Goal: Task Accomplishment & Management: Use online tool/utility

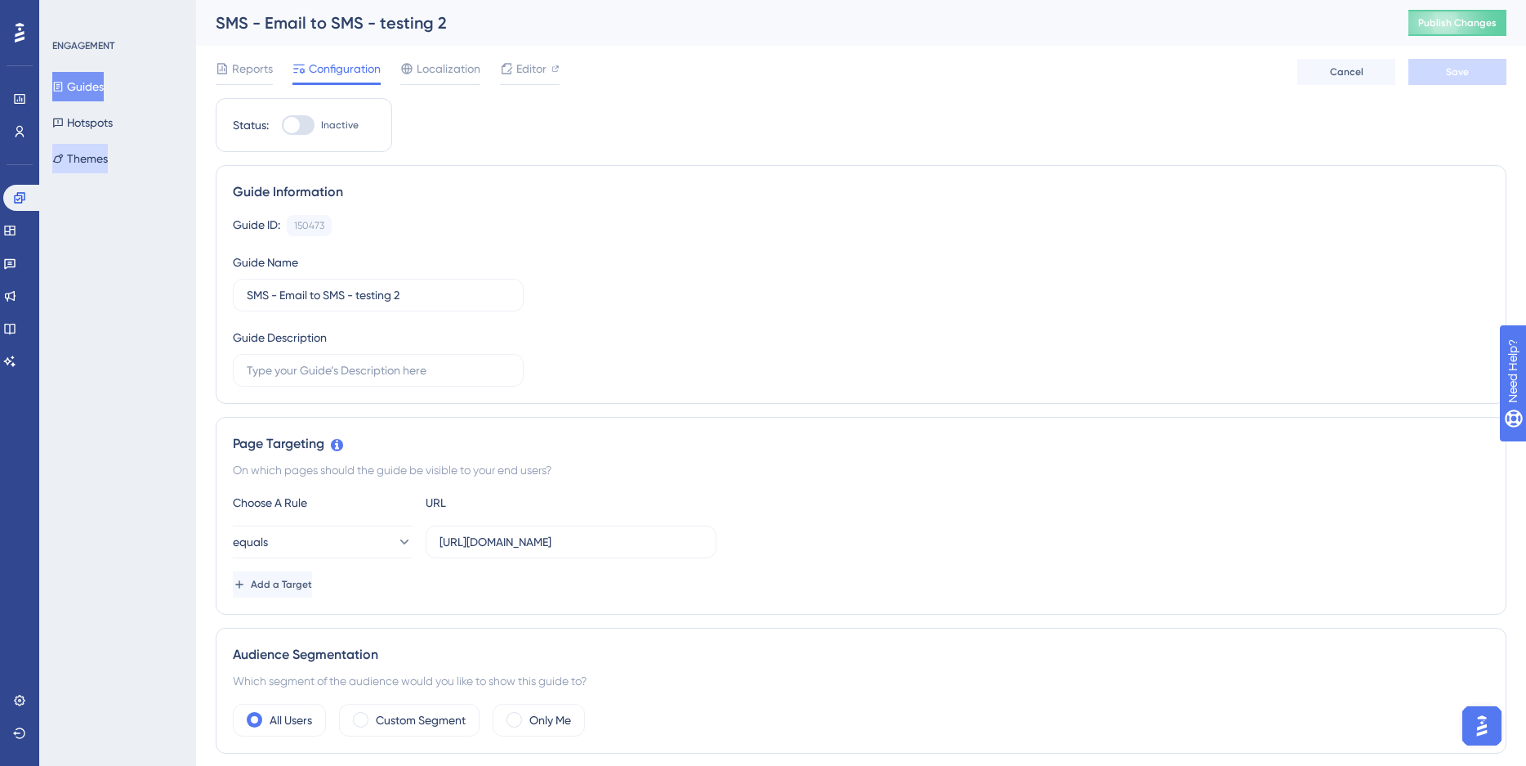
click at [100, 155] on button "Themes" at bounding box center [80, 158] width 56 height 29
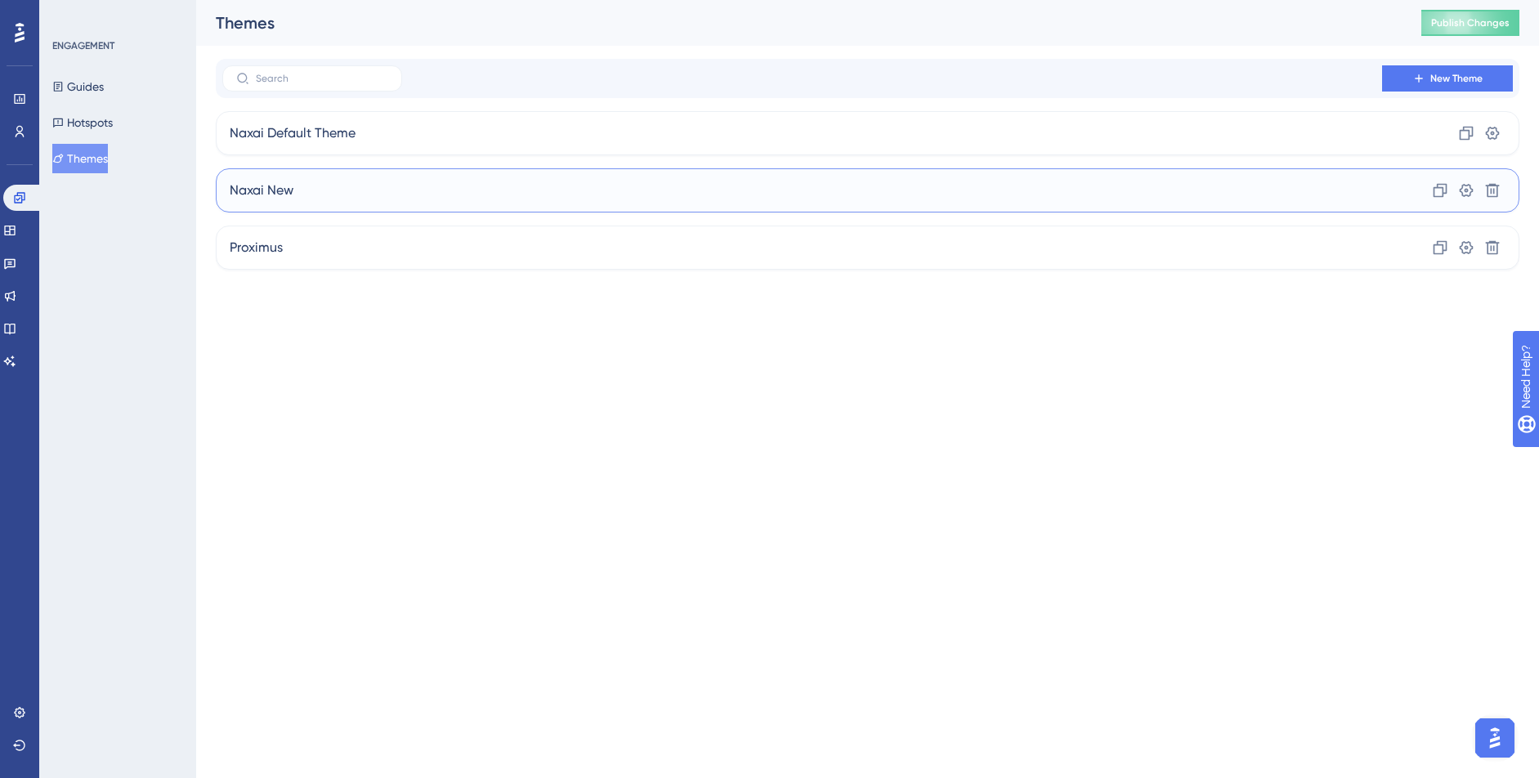
click at [315, 203] on div "Naxai New Clone Settings Delete" at bounding box center [867, 190] width 1303 height 44
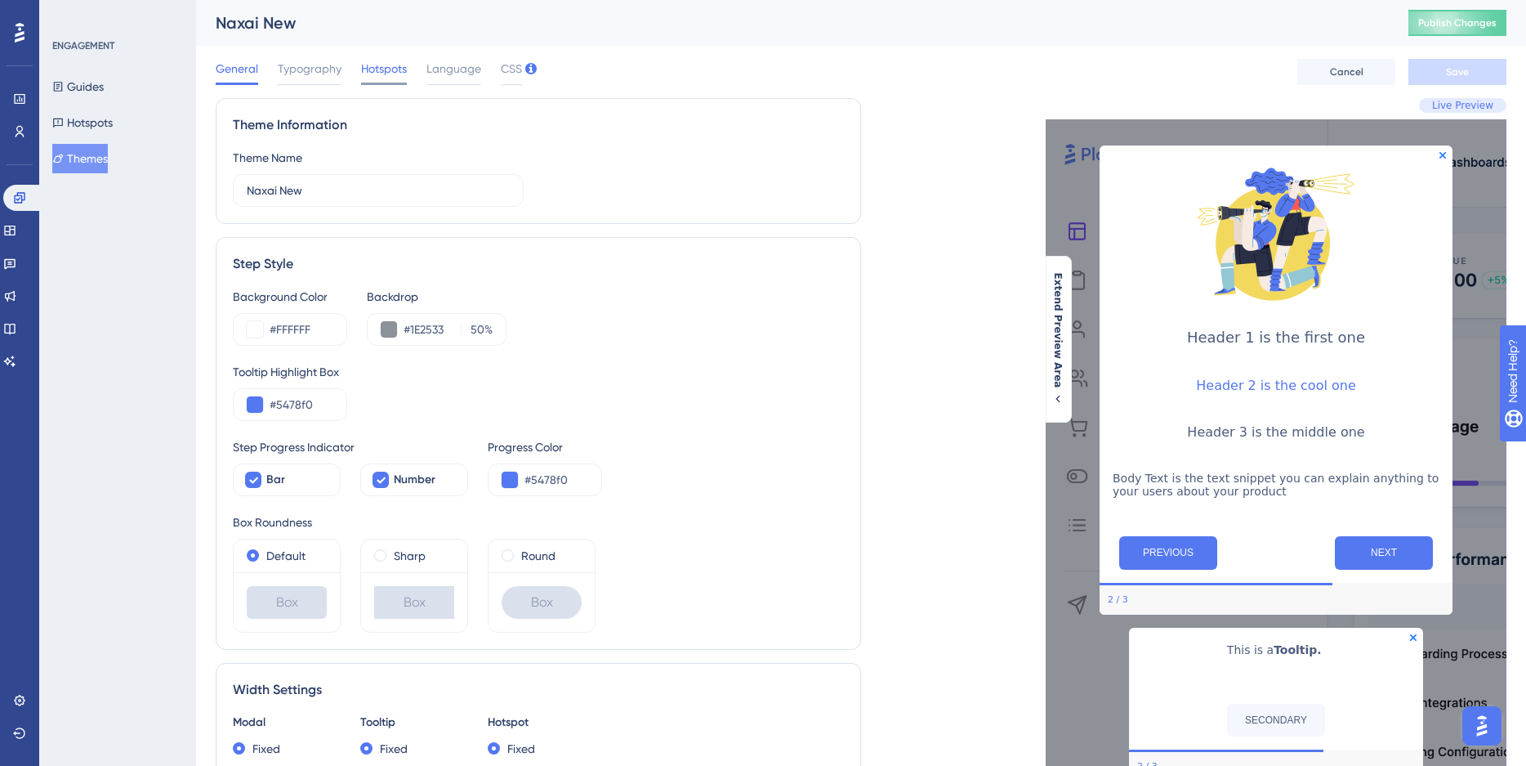
click at [385, 78] on div "Hotspots" at bounding box center [384, 72] width 46 height 26
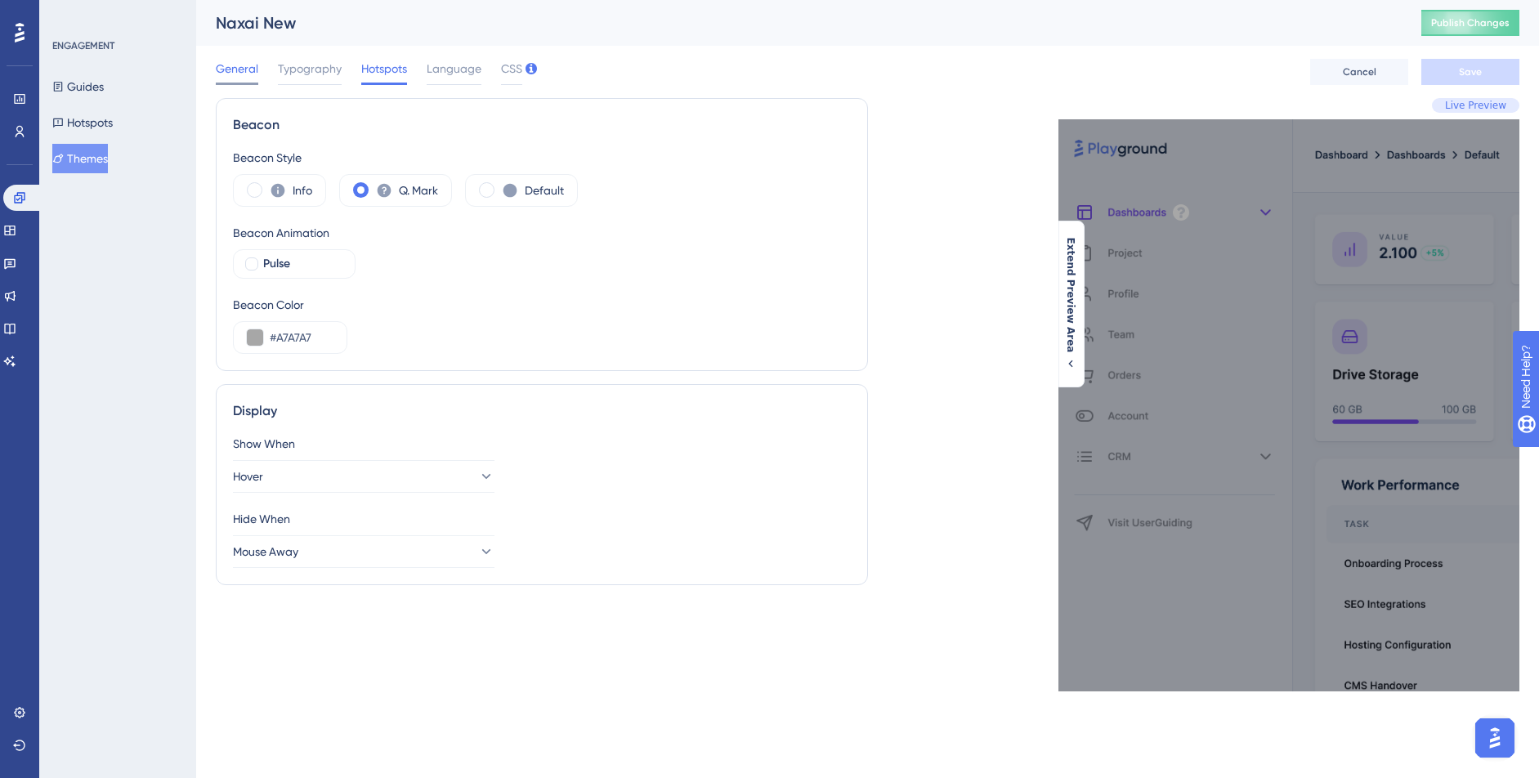
click at [226, 60] on span "General" at bounding box center [237, 69] width 42 height 20
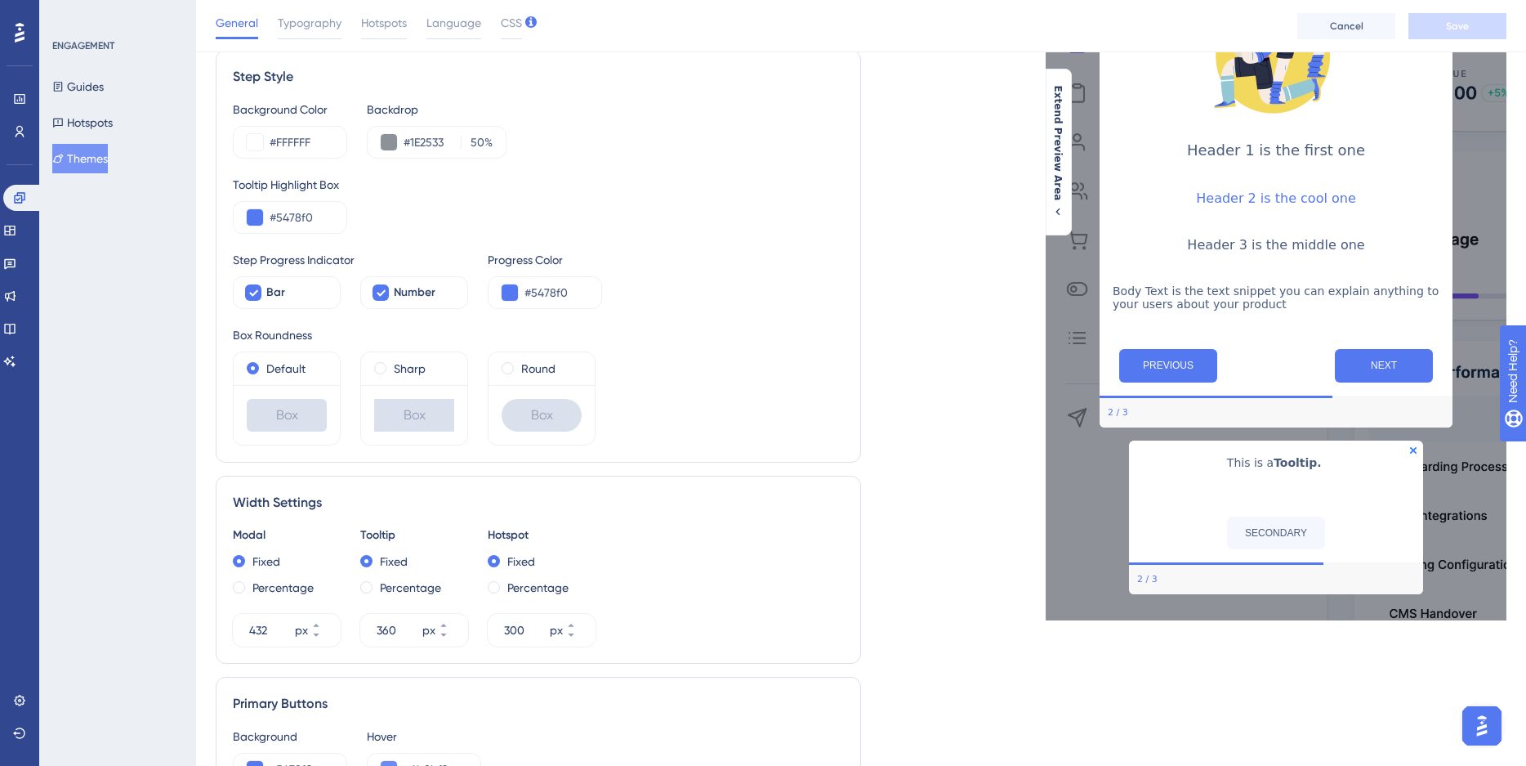
click at [1280, 259] on div "Header 3 is the middle one" at bounding box center [1276, 254] width 327 height 34
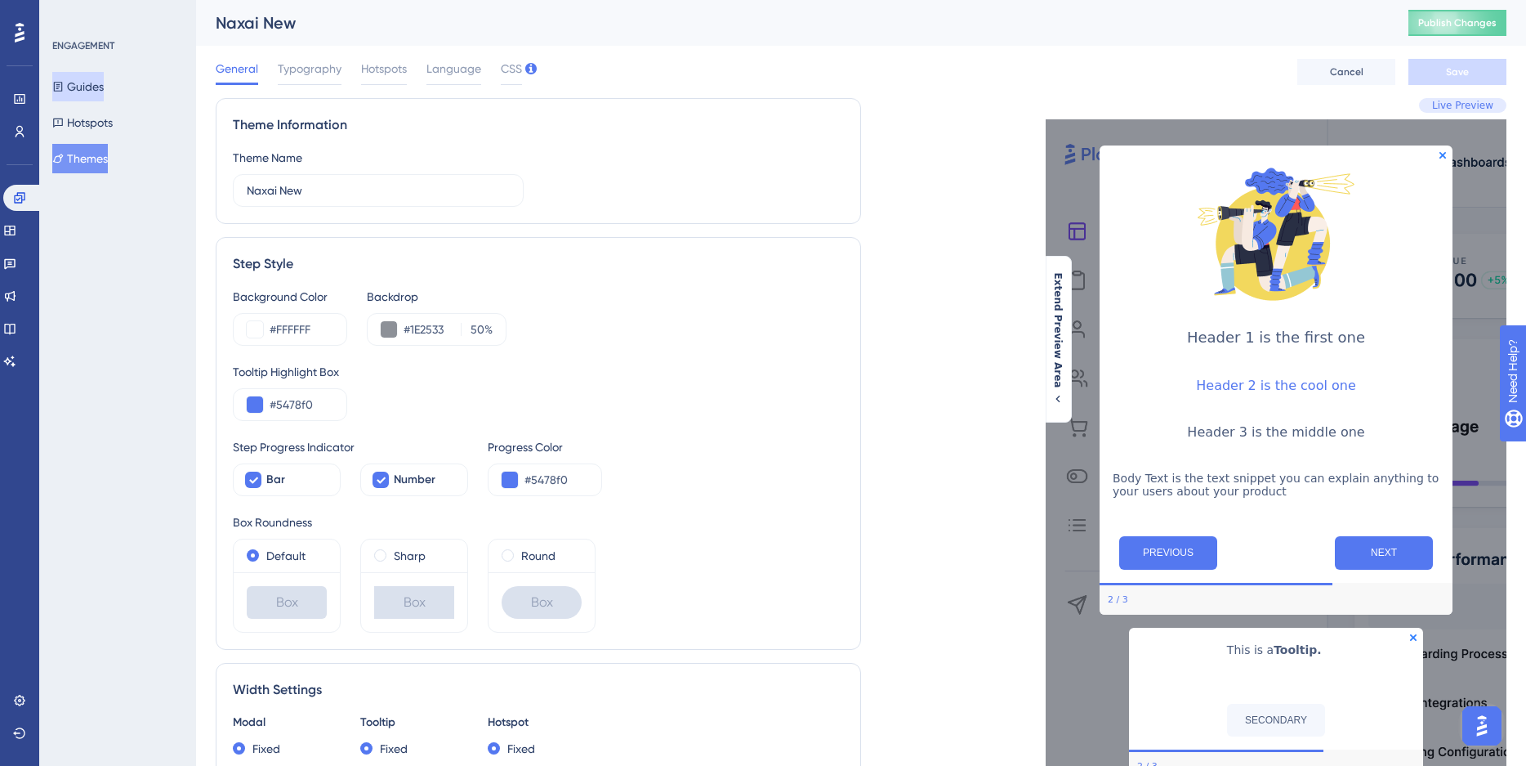
click at [67, 97] on button "Guides" at bounding box center [77, 86] width 51 height 29
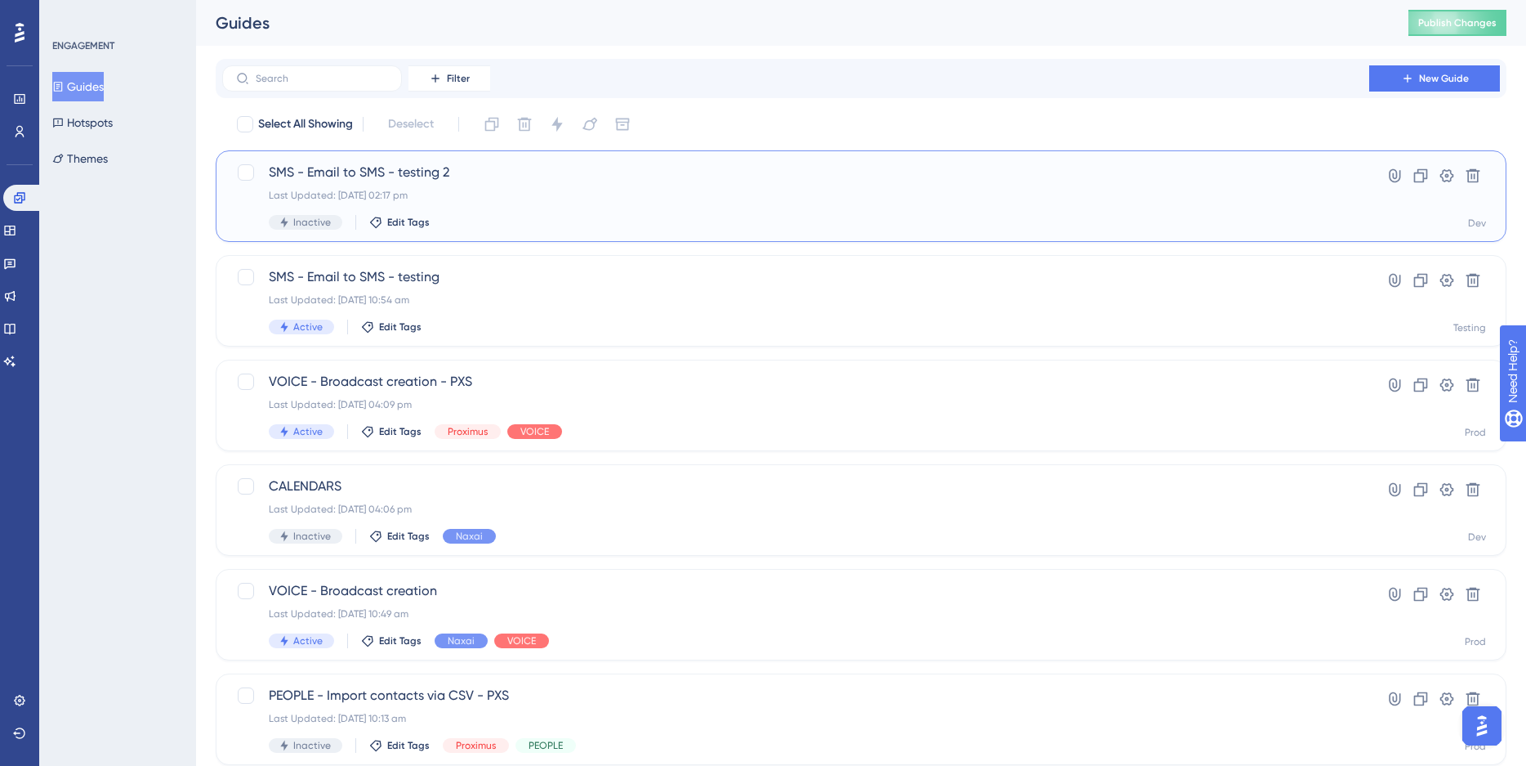
click at [476, 189] on div "Last Updated: 22 Aug 2025 02:17 pm" at bounding box center [796, 195] width 1054 height 13
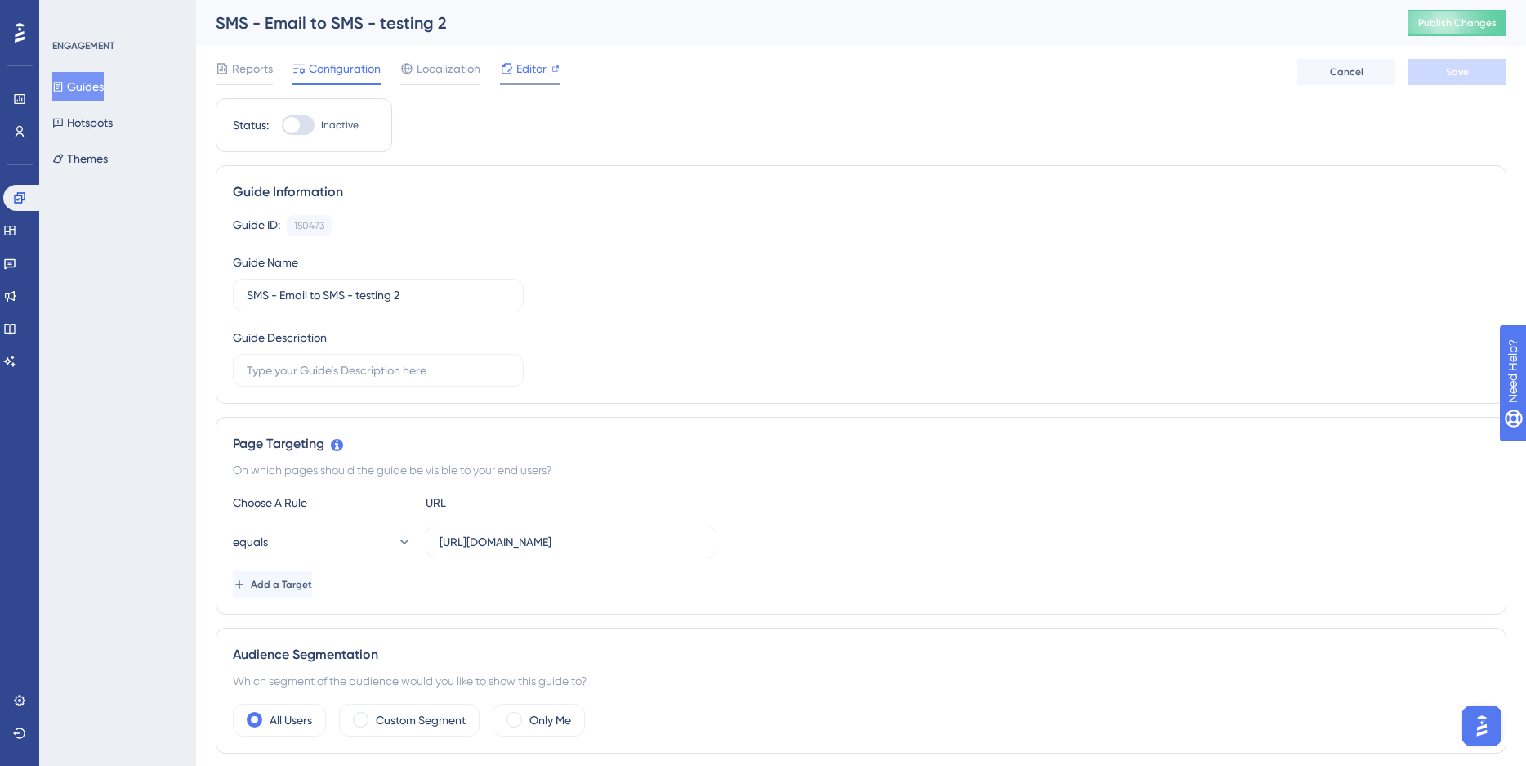
click at [531, 62] on span "Editor" at bounding box center [531, 69] width 30 height 20
click at [105, 126] on button "Hotspots" at bounding box center [82, 122] width 60 height 29
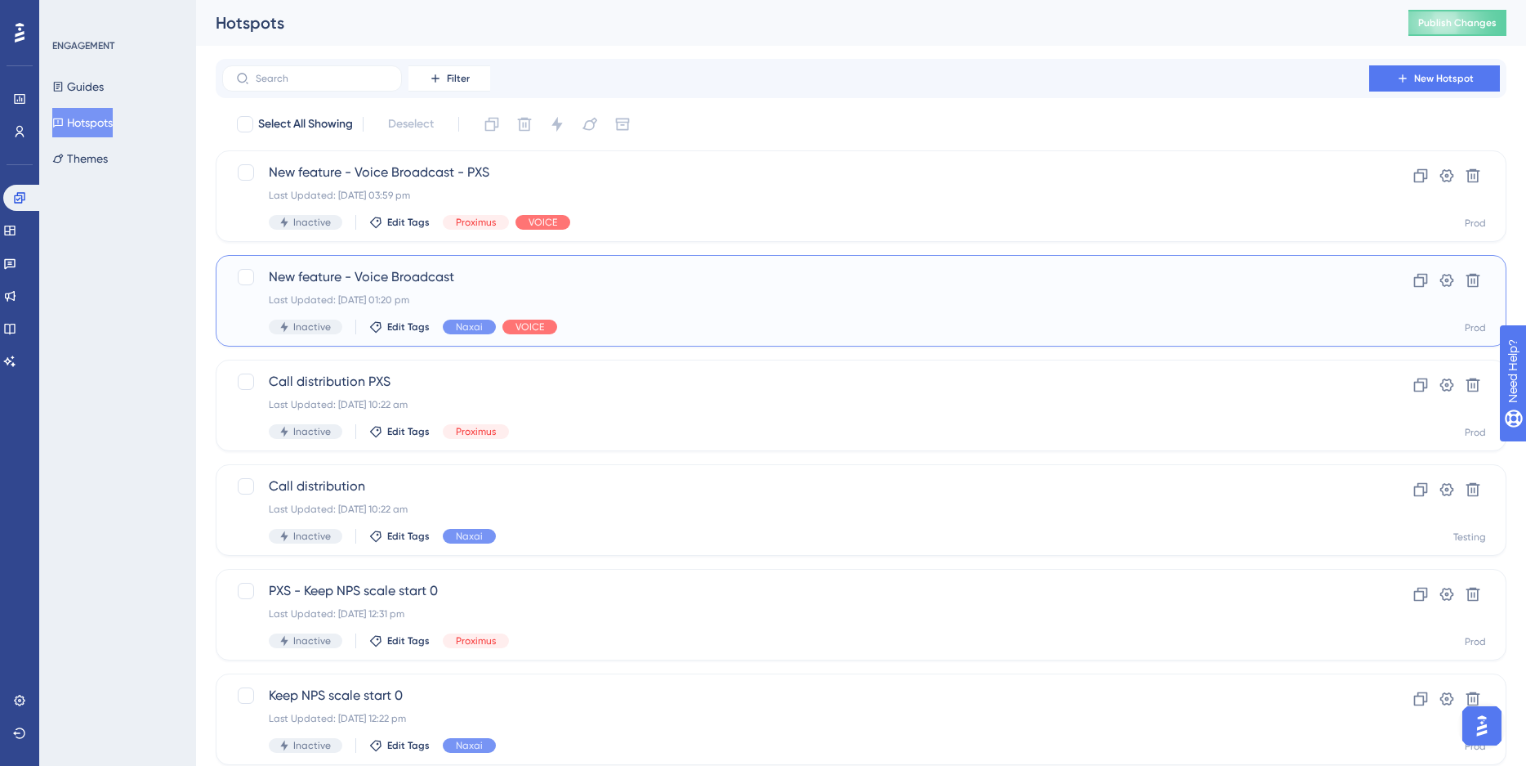
click at [1024, 297] on div "Last Updated: 27 Aug 2024 01:20 pm" at bounding box center [796, 299] width 1054 height 13
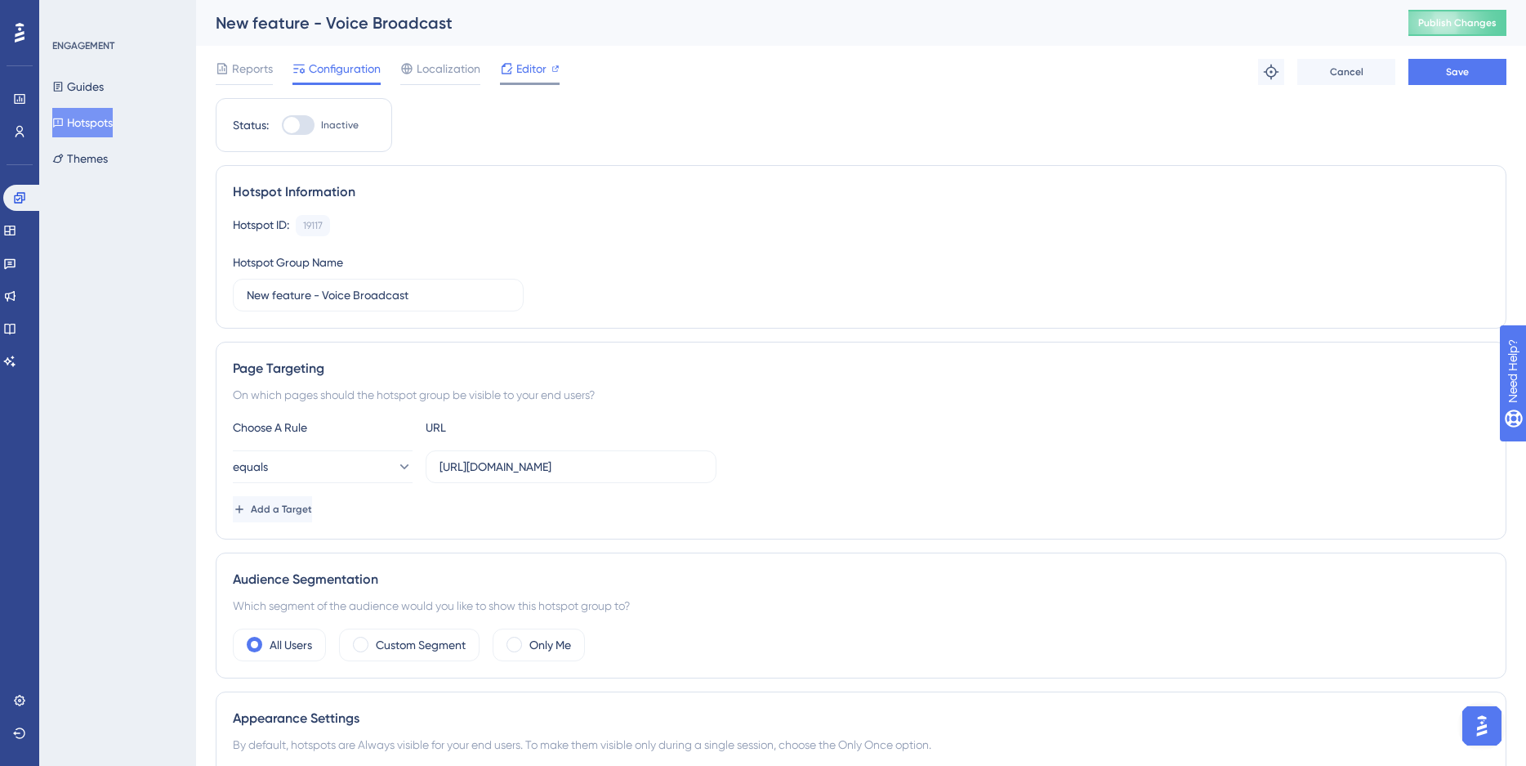
click at [518, 70] on span "Editor" at bounding box center [531, 69] width 30 height 20
click at [96, 124] on button "Hotspots" at bounding box center [82, 122] width 60 height 29
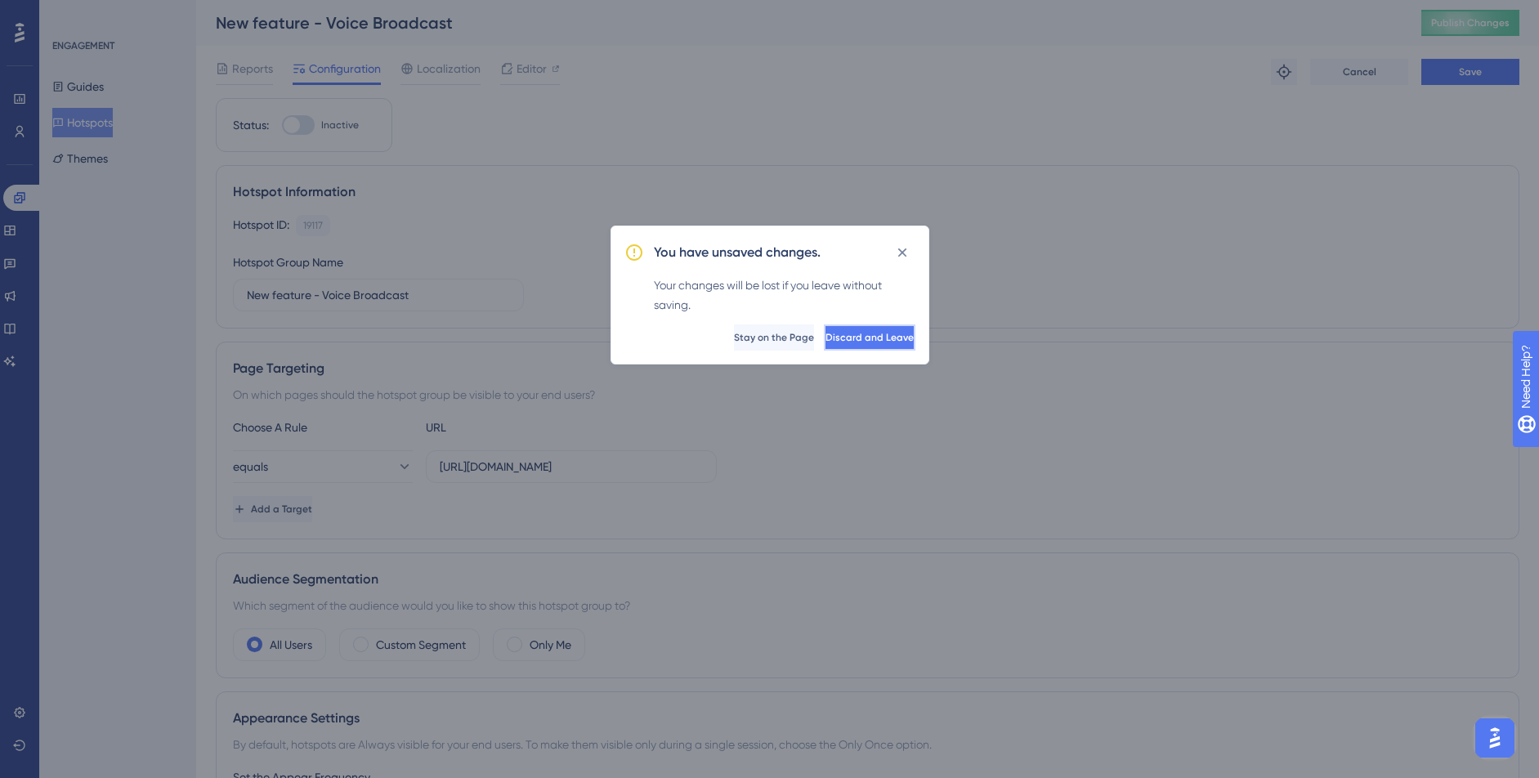
click at [871, 337] on span "Discard and Leave" at bounding box center [869, 337] width 88 height 13
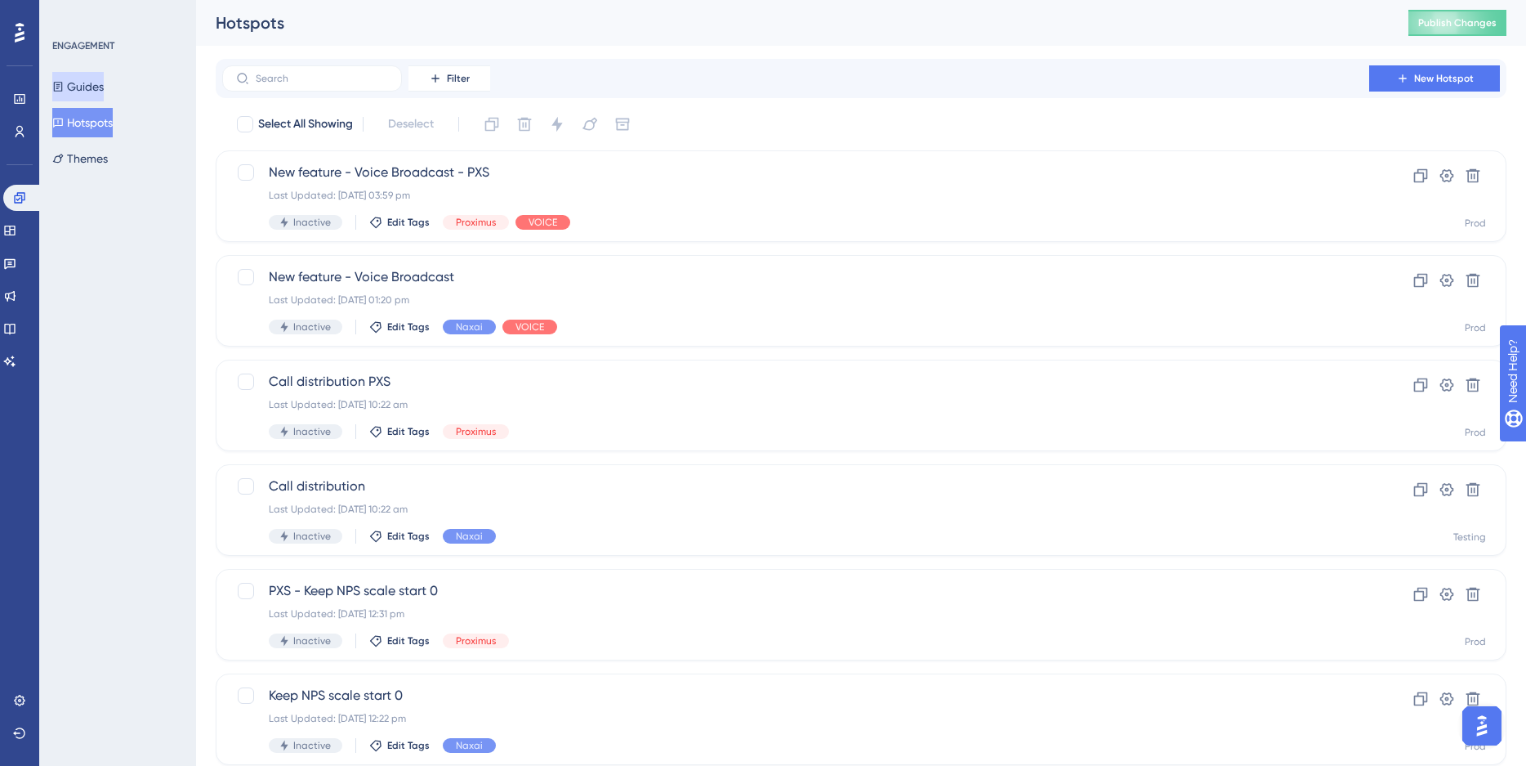
click at [104, 74] on button "Guides" at bounding box center [77, 86] width 51 height 29
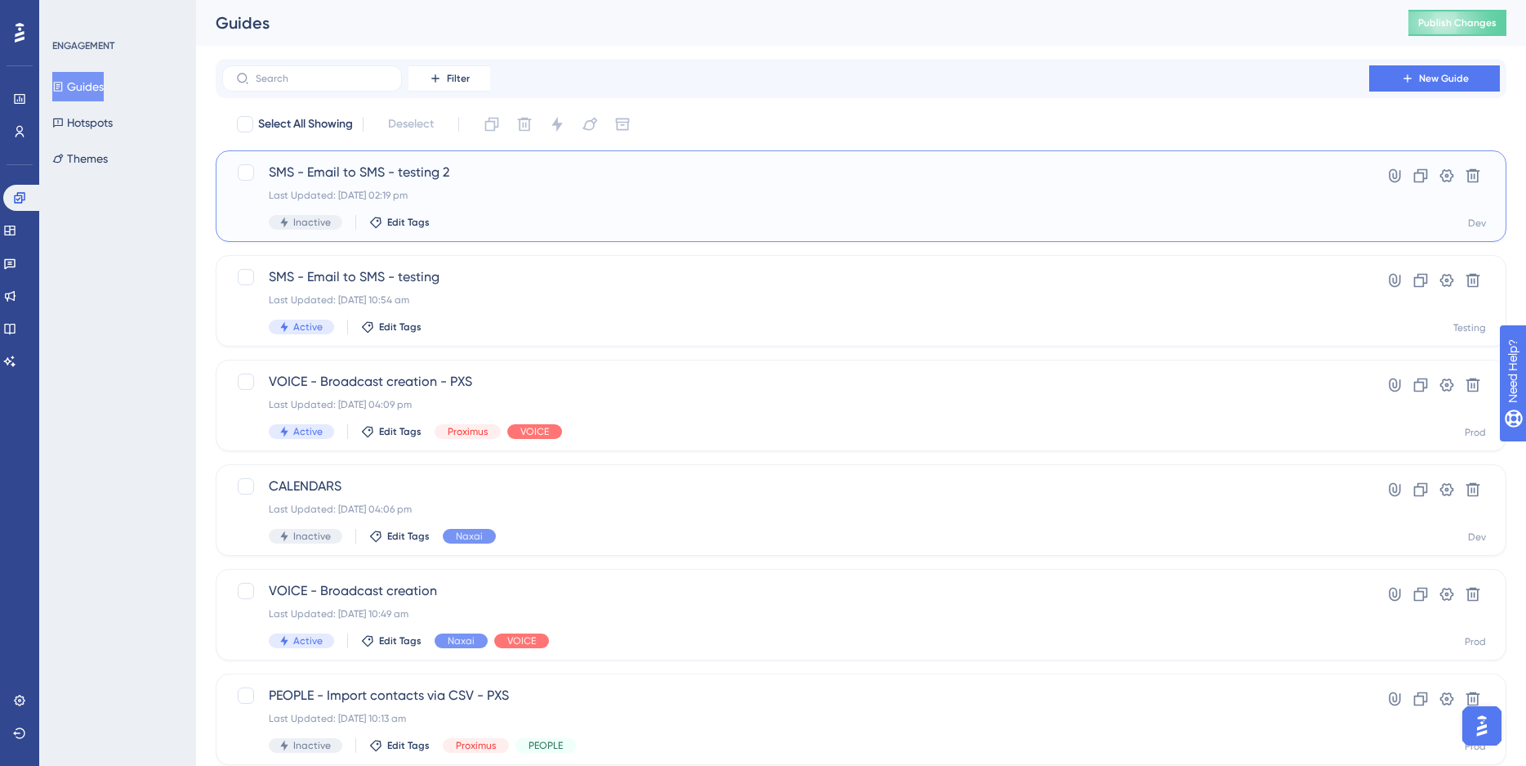
click at [503, 181] on span "SMS - Email to SMS - testing 2" at bounding box center [796, 173] width 1054 height 20
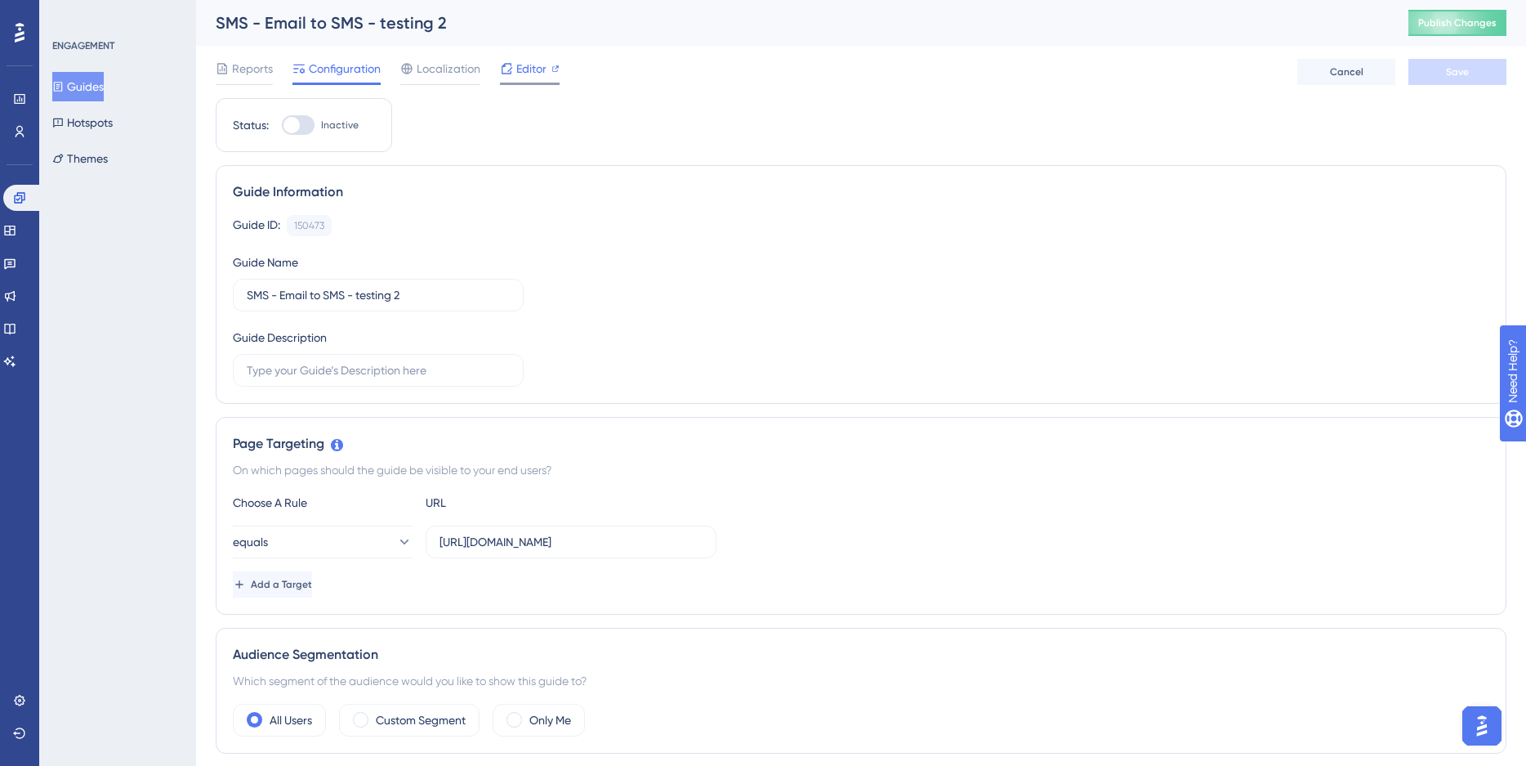
click at [535, 68] on span "Editor" at bounding box center [531, 69] width 30 height 20
